Goal: Navigation & Orientation: Find specific page/section

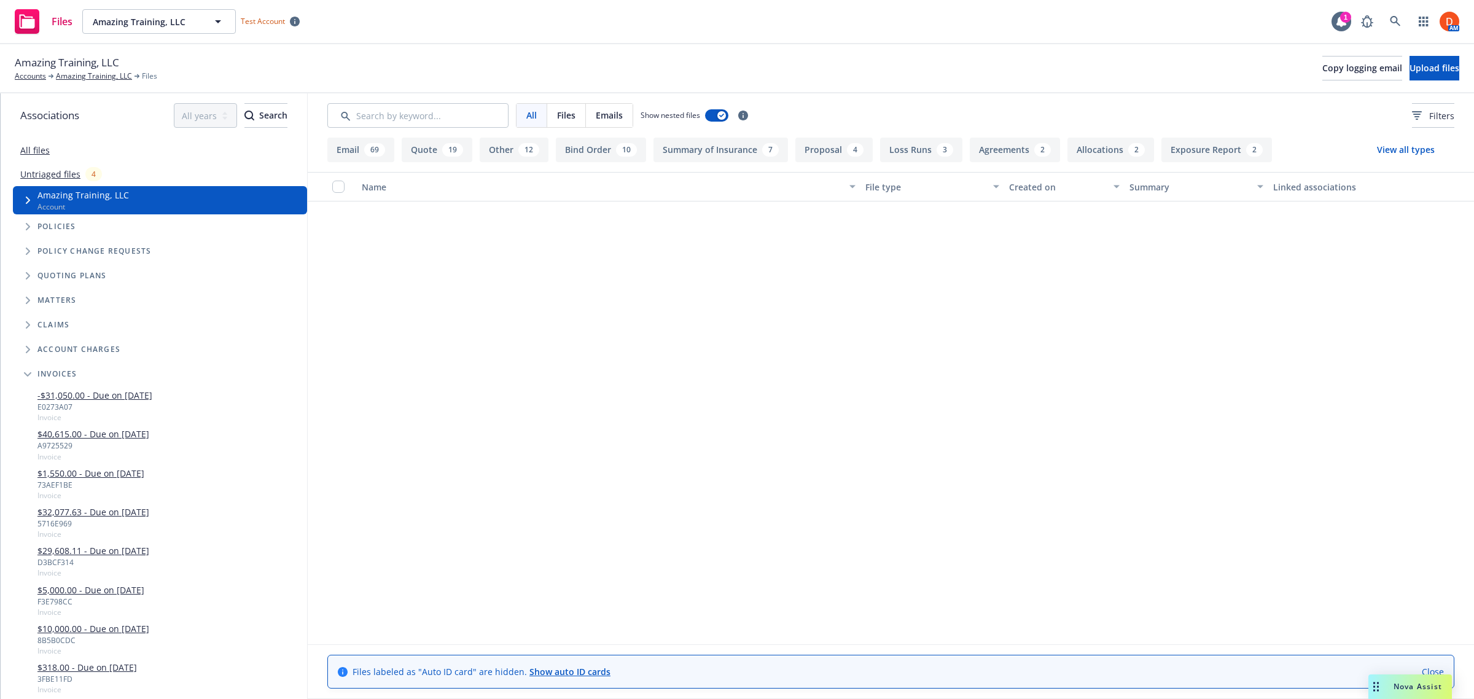
scroll to position [1305, 0]
